Goal: Task Accomplishment & Management: Manage account settings

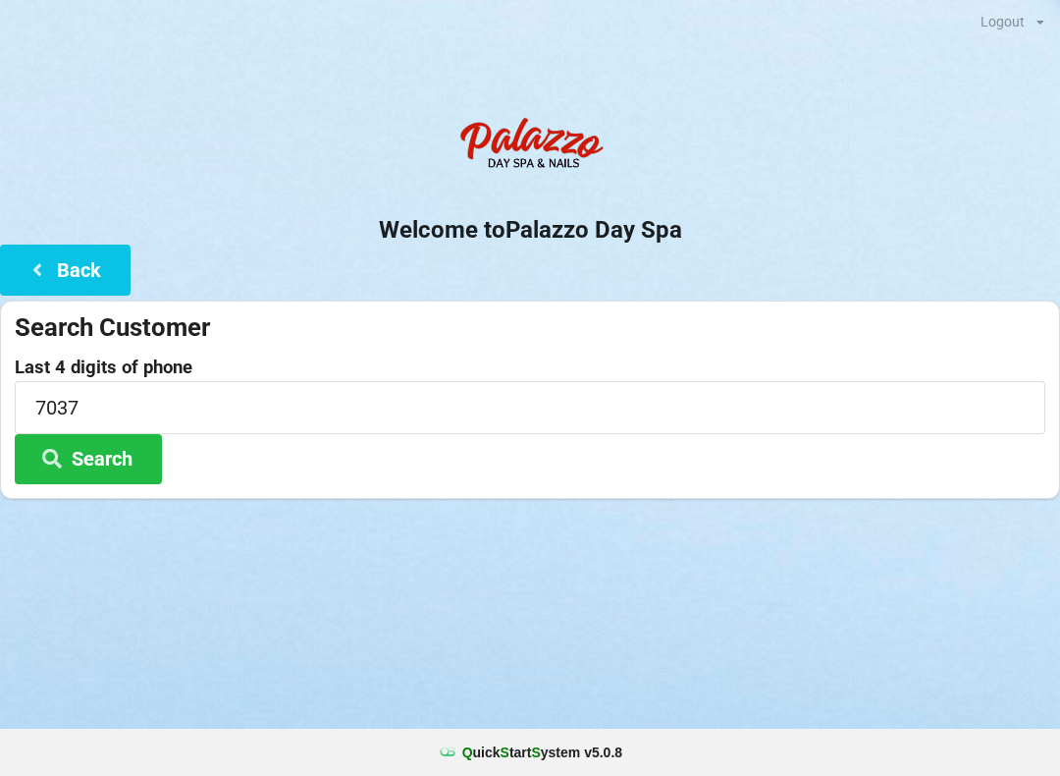
click at [102, 467] on button "Search" at bounding box center [88, 459] width 147 height 50
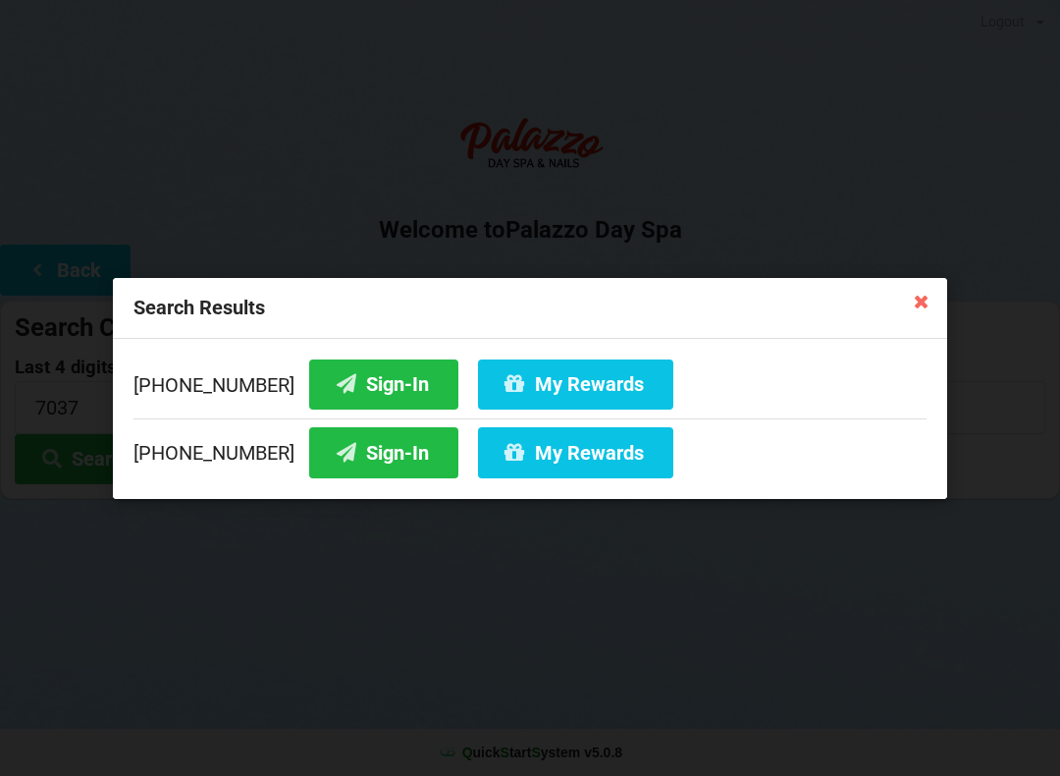
click at [996, 136] on div "Search Results [PHONE_NUMBER] Sign-In My Rewards [PHONE_NUMBER] Sign-In My Rewa…" at bounding box center [530, 388] width 1060 height 776
click at [0, 401] on div "Search Results [PHONE_NUMBER] Sign-In My Rewards [PHONE_NUMBER] Sign-In My Rewa…" at bounding box center [530, 388] width 1060 height 776
click at [930, 302] on icon at bounding box center [921, 300] width 31 height 31
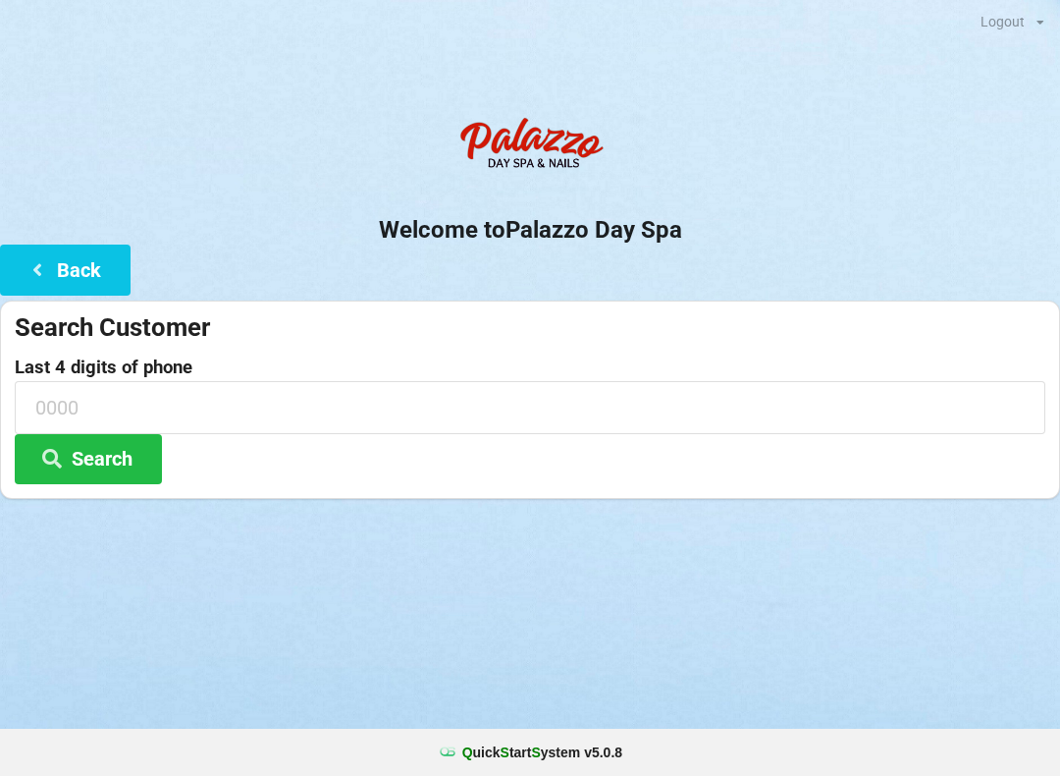
click at [129, 451] on button "Search" at bounding box center [88, 459] width 147 height 50
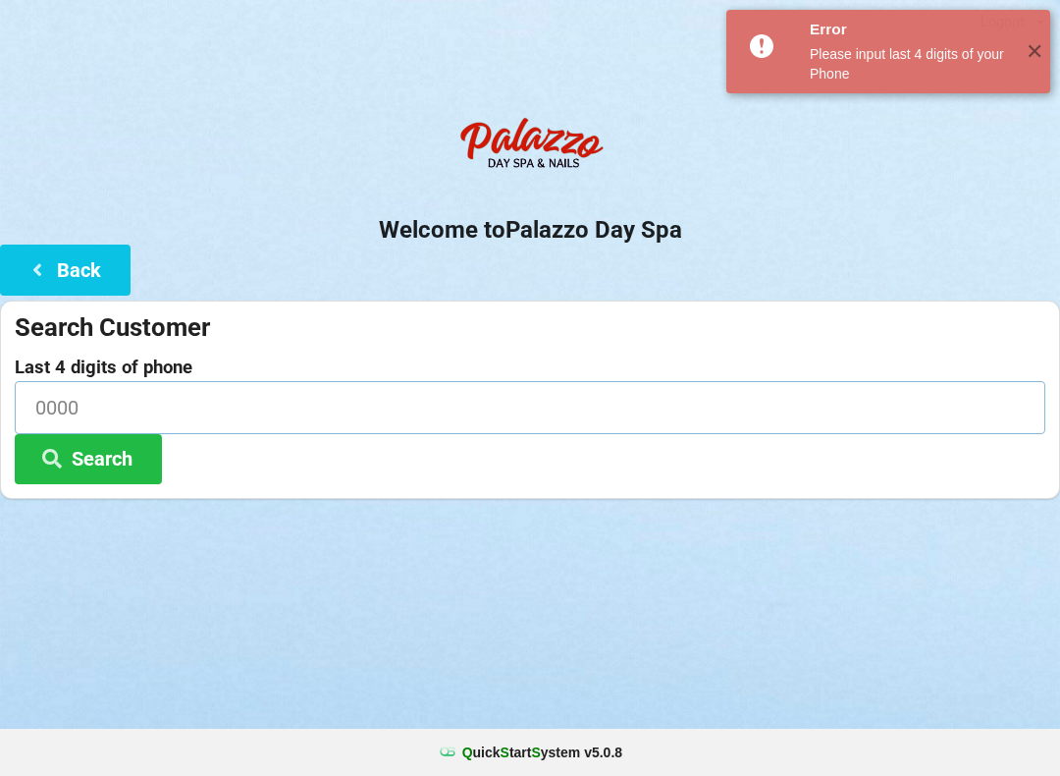
click at [323, 405] on input at bounding box center [530, 407] width 1031 height 52
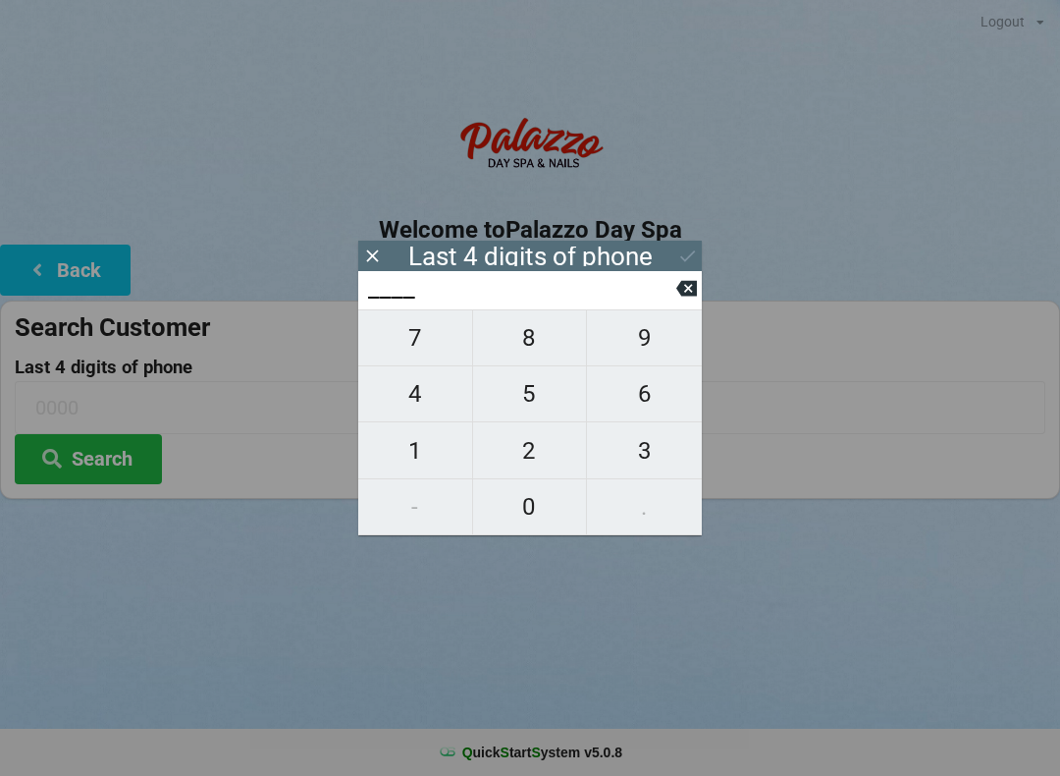
click at [536, 349] on span "8" at bounding box center [530, 337] width 114 height 41
type input "8___"
click at [538, 347] on span "8" at bounding box center [530, 337] width 114 height 41
type input "88__"
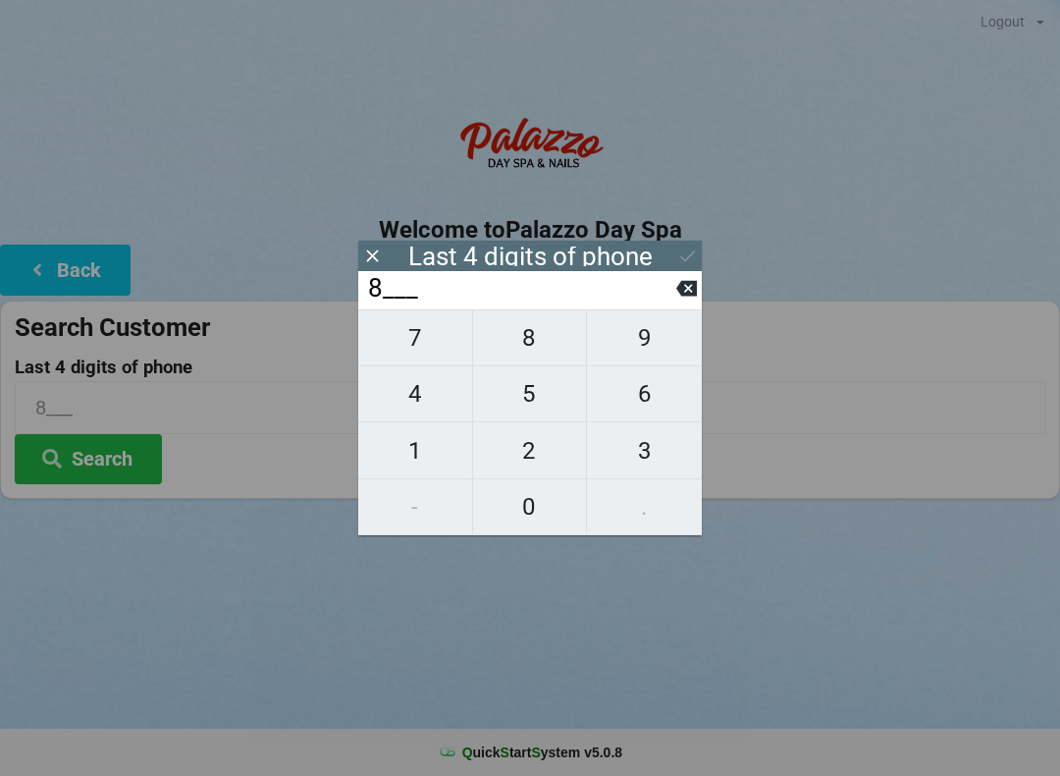
type input "88__"
click at [431, 456] on span "1" at bounding box center [415, 450] width 114 height 41
type input "881_"
click at [629, 398] on span "6" at bounding box center [644, 393] width 115 height 41
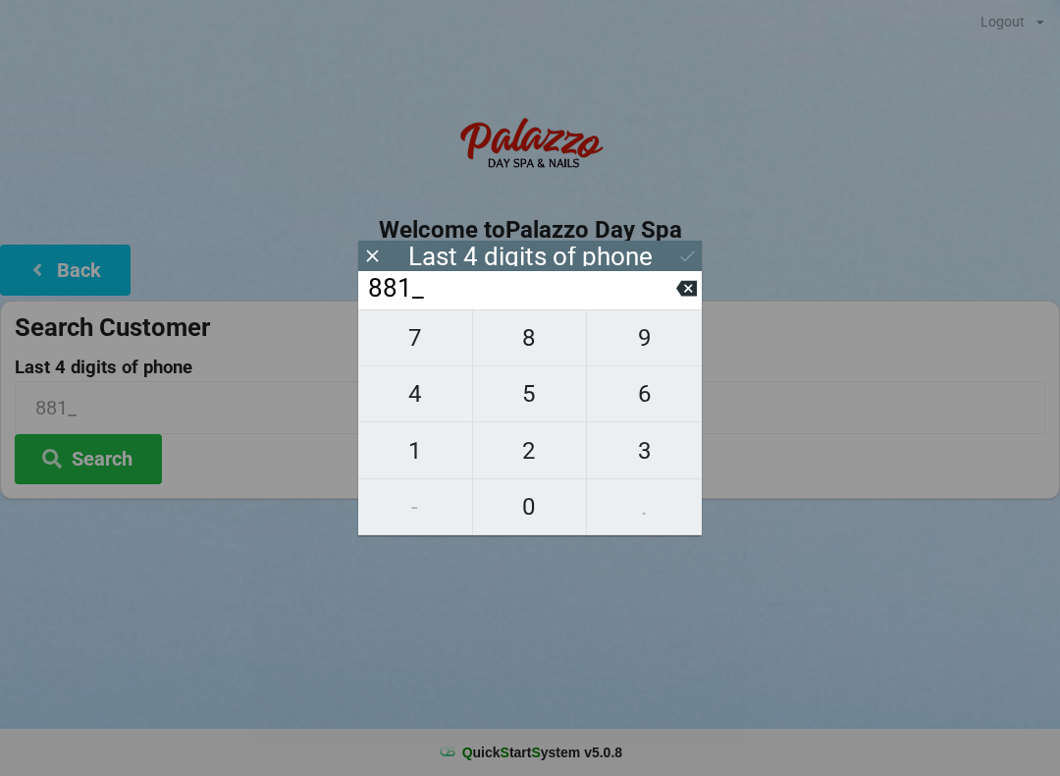
type input "8816"
click at [143, 460] on button "Search" at bounding box center [88, 459] width 147 height 50
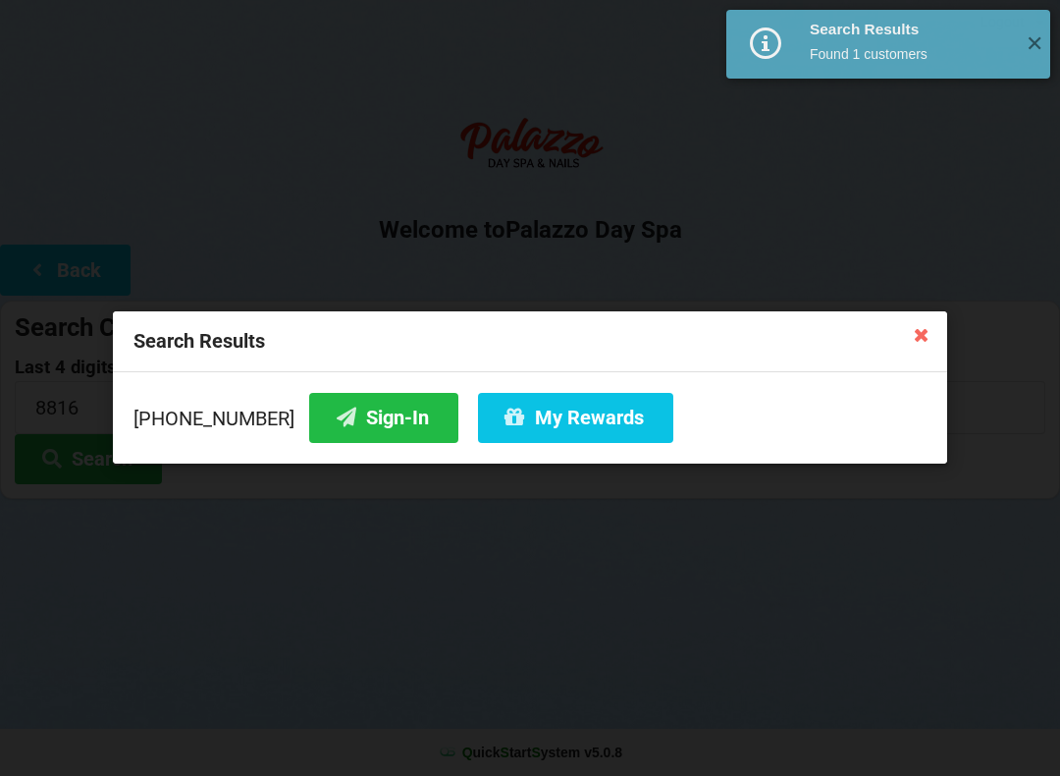
click at [590, 423] on button "My Rewards" at bounding box center [575, 418] width 195 height 50
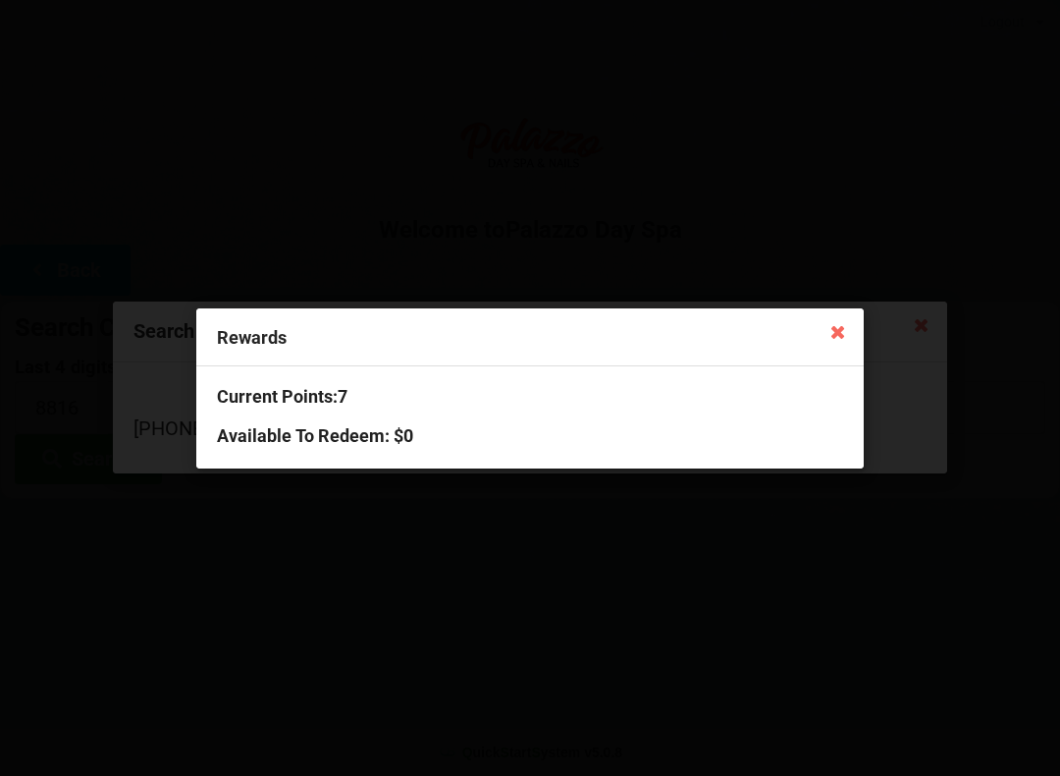
click at [844, 335] on icon at bounding box center [838, 330] width 31 height 31
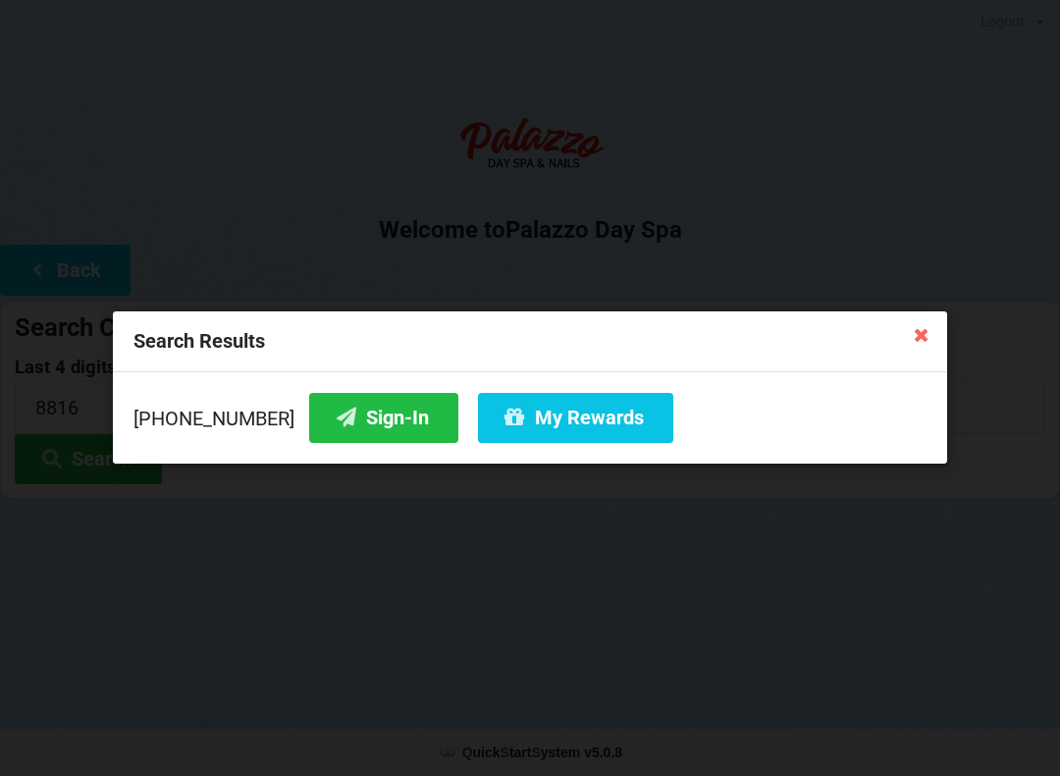
click at [935, 341] on icon at bounding box center [921, 333] width 31 height 31
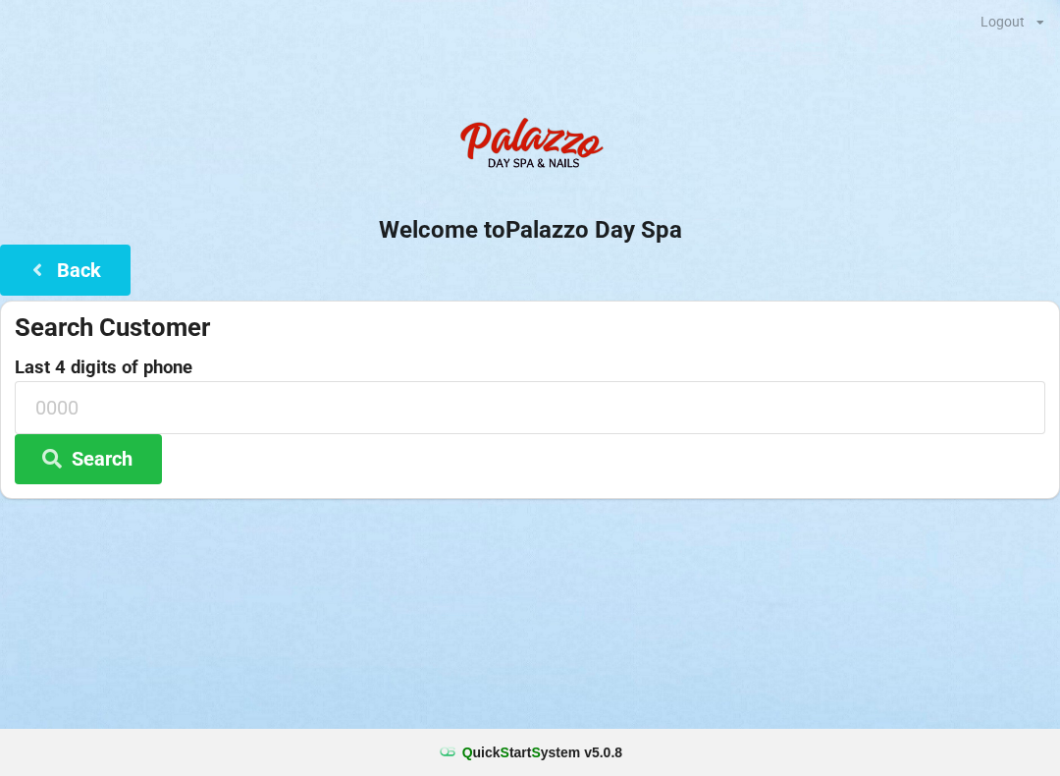
click at [89, 273] on button "Back" at bounding box center [65, 269] width 131 height 50
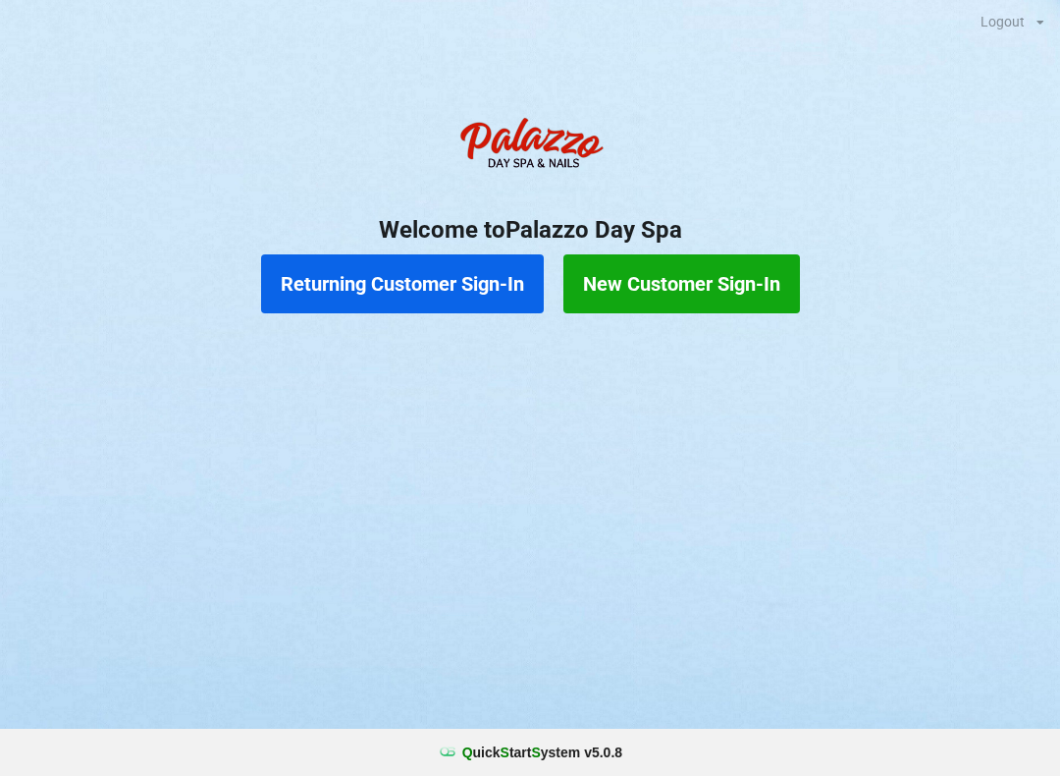
click at [395, 285] on button "Returning Customer Sign-In" at bounding box center [402, 283] width 283 height 59
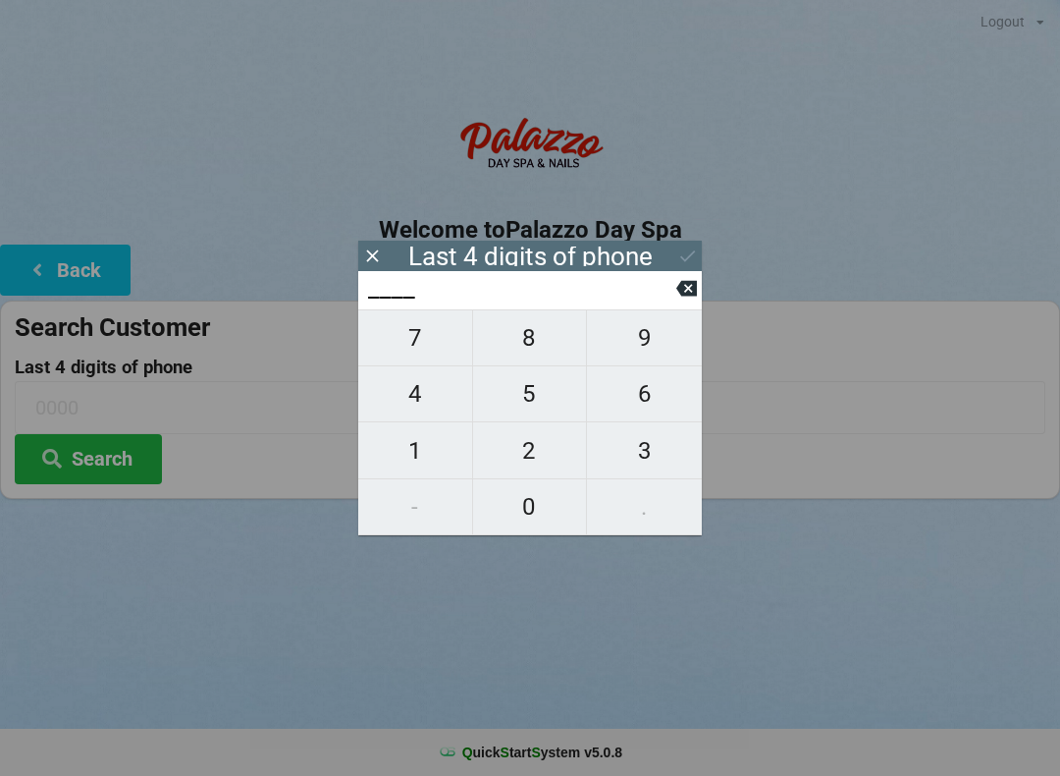
click at [409, 398] on span "4" at bounding box center [415, 393] width 114 height 41
type input "4___"
click at [544, 405] on span "5" at bounding box center [530, 393] width 114 height 41
type input "45__"
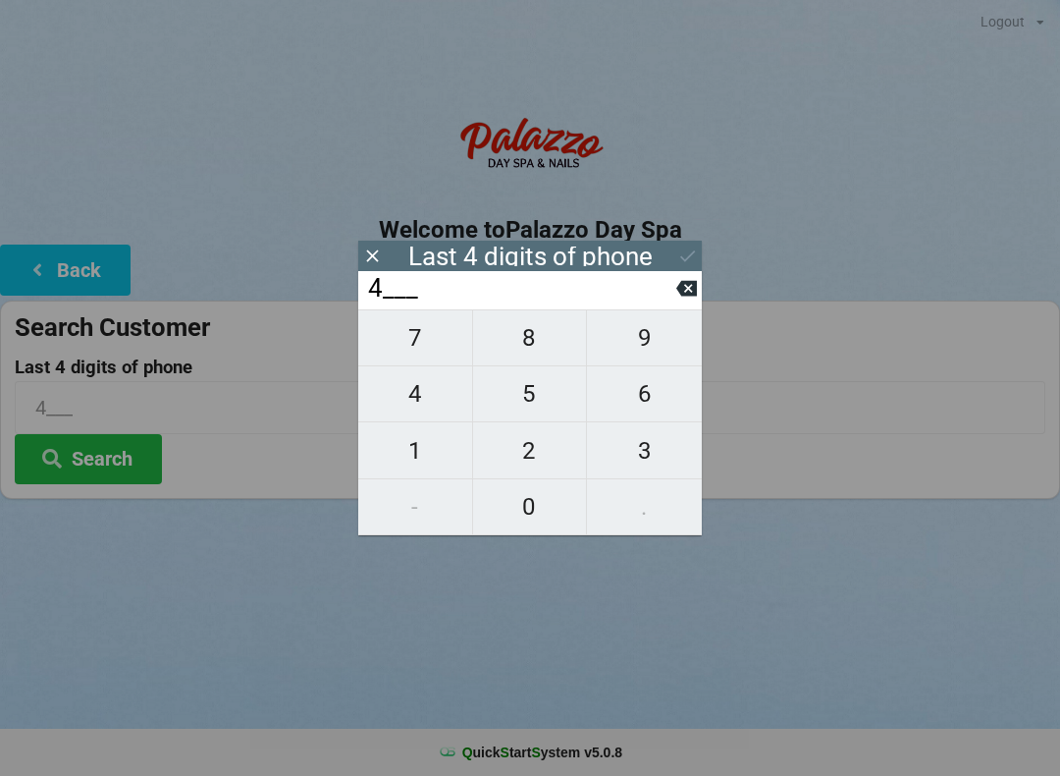
type input "45__"
click at [640, 405] on span "6" at bounding box center [644, 393] width 115 height 41
type input "456_"
click at [424, 349] on span "7" at bounding box center [415, 337] width 114 height 41
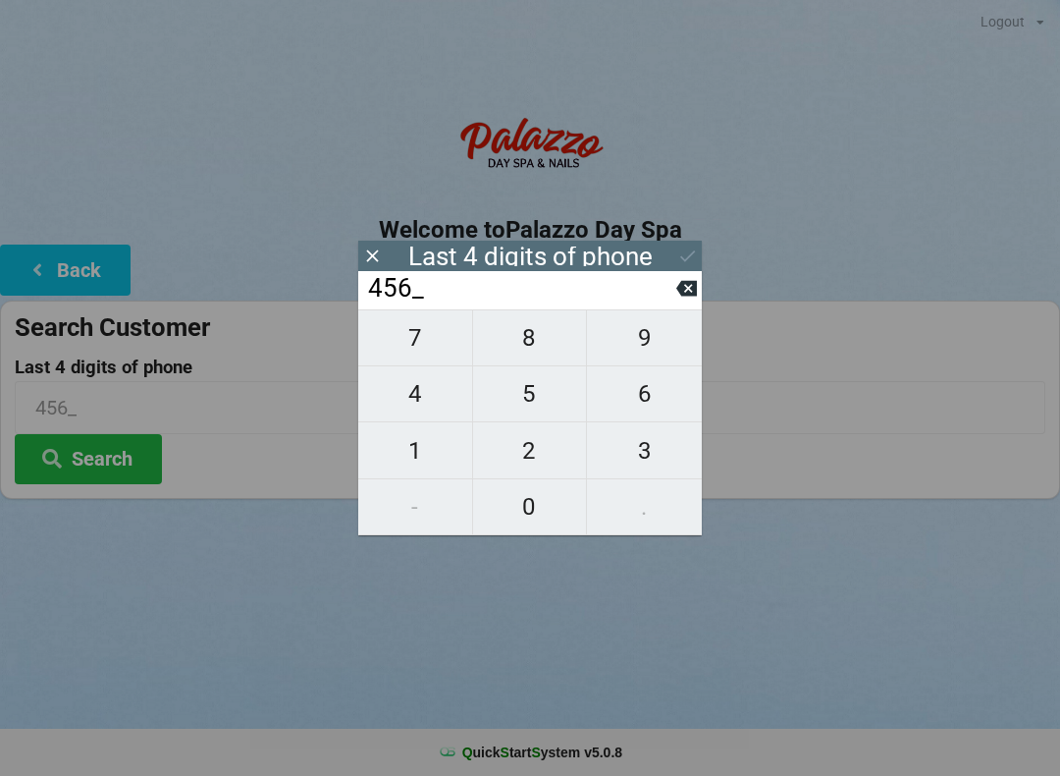
type input "4567"
click at [683, 257] on icon at bounding box center [687, 255] width 21 height 21
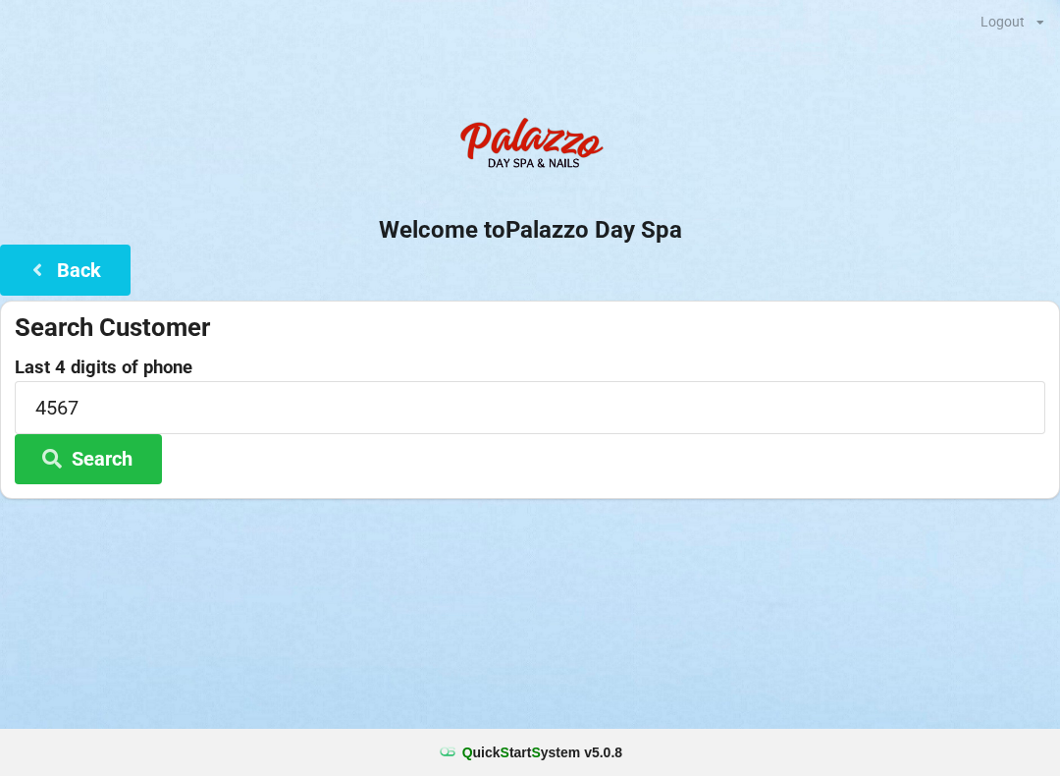
click at [96, 464] on button "Search" at bounding box center [88, 459] width 147 height 50
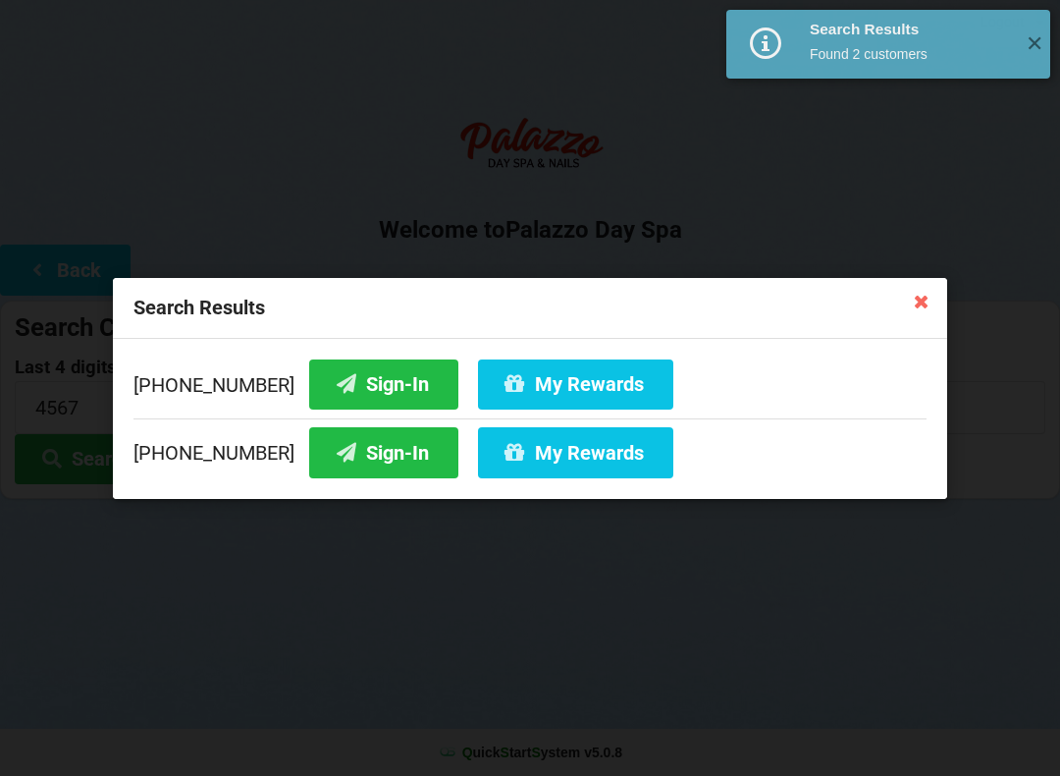
click at [345, 394] on button "Sign-In" at bounding box center [383, 383] width 149 height 50
